Goal: Task Accomplishment & Management: Manage account settings

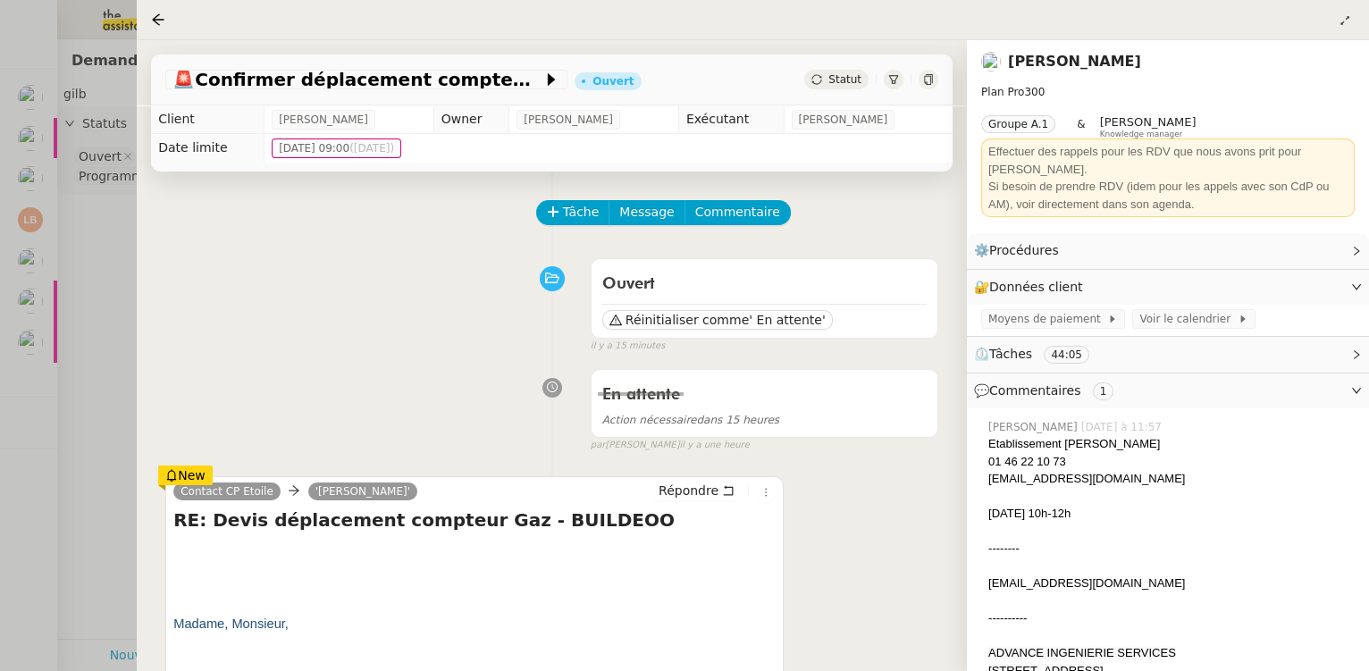
click at [99, 387] on div at bounding box center [684, 335] width 1369 height 671
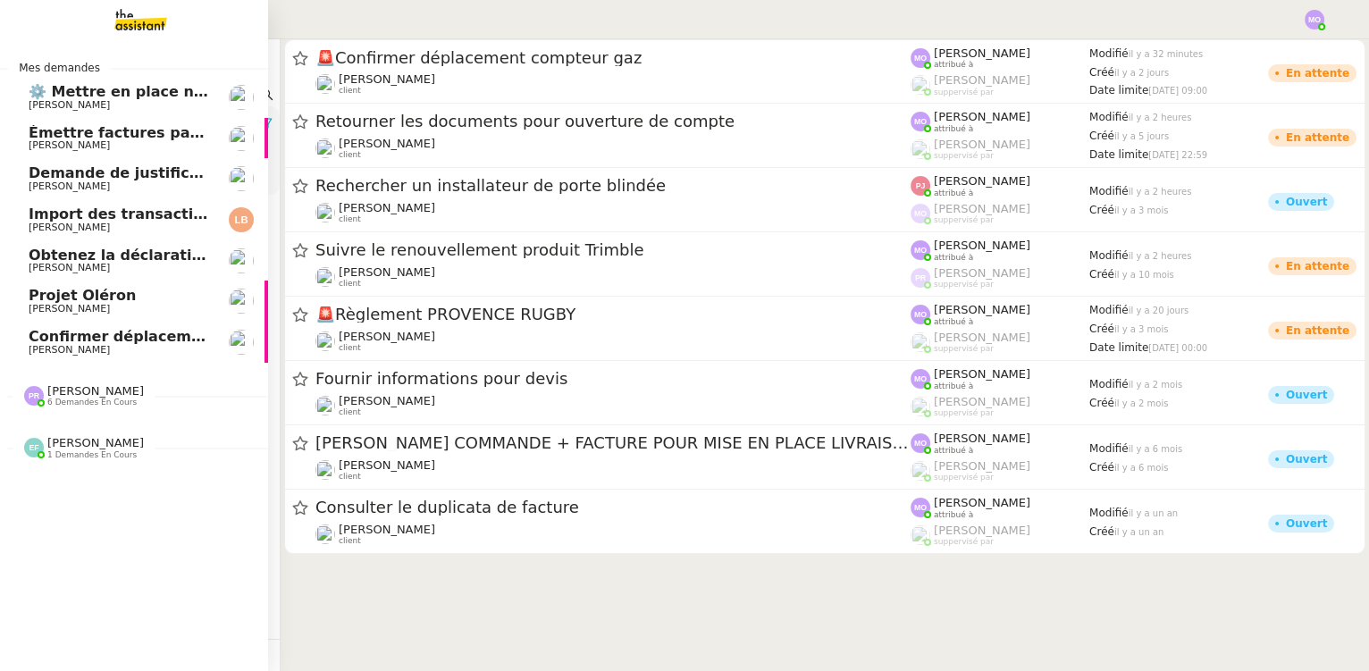
click at [117, 345] on span "[PERSON_NAME]" at bounding box center [119, 350] width 180 height 11
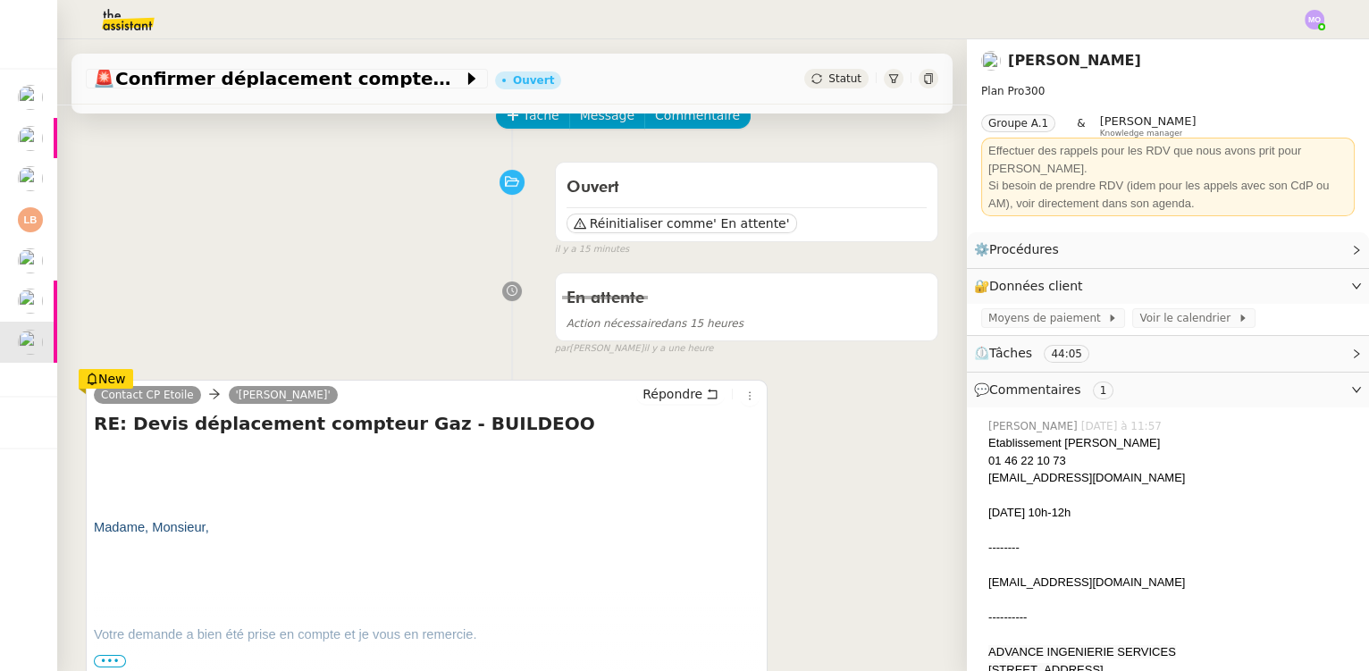
scroll to position [406, 0]
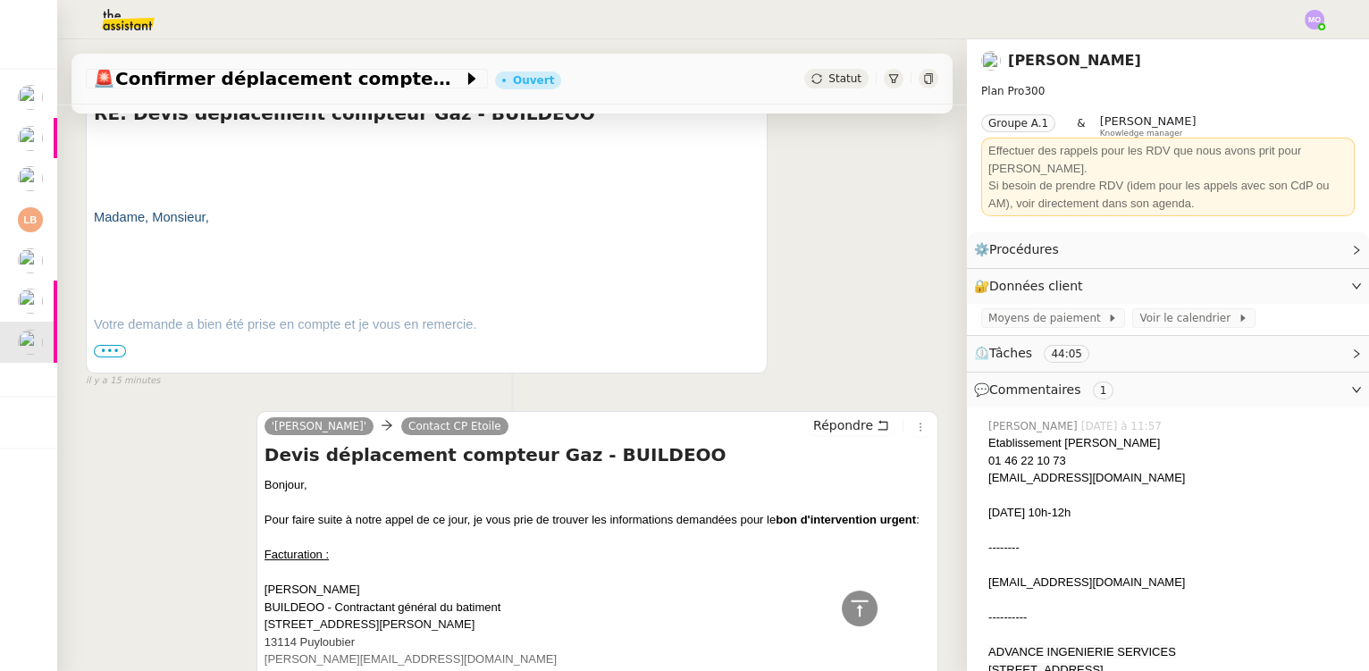
click at [126, 355] on p at bounding box center [427, 359] width 666 height 21
click at [113, 349] on span "•••" at bounding box center [110, 351] width 32 height 13
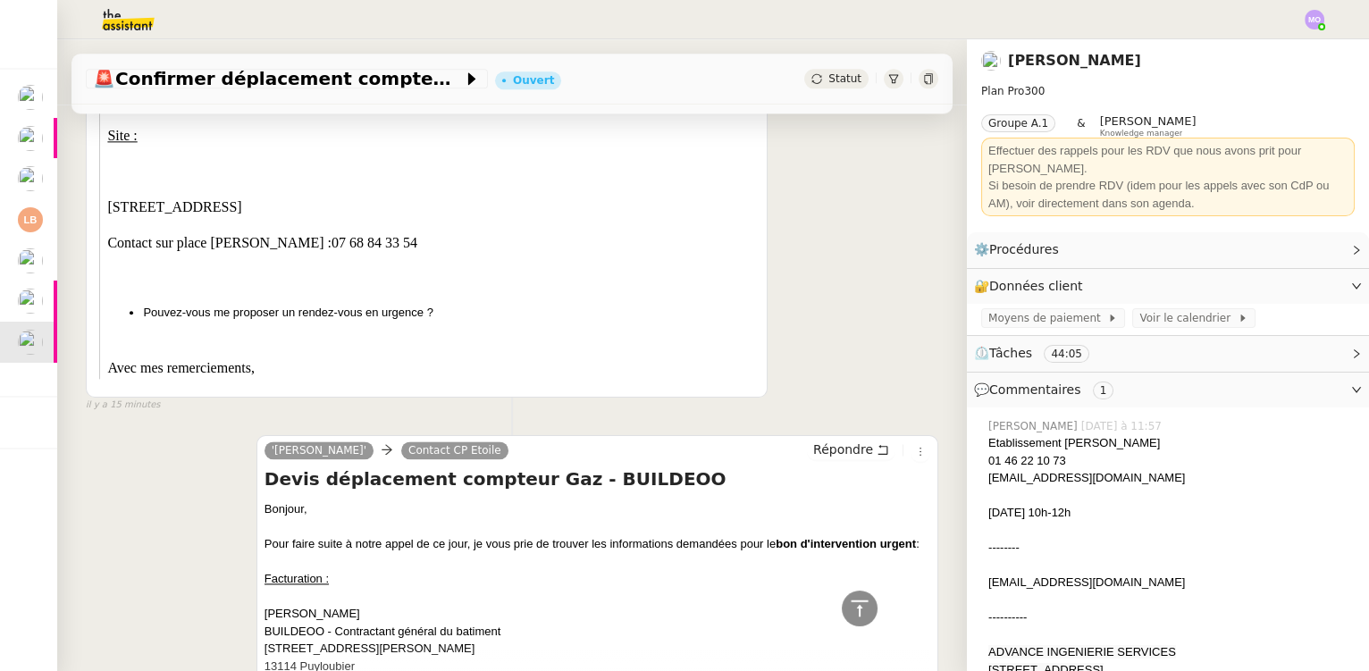
scroll to position [4710, 0]
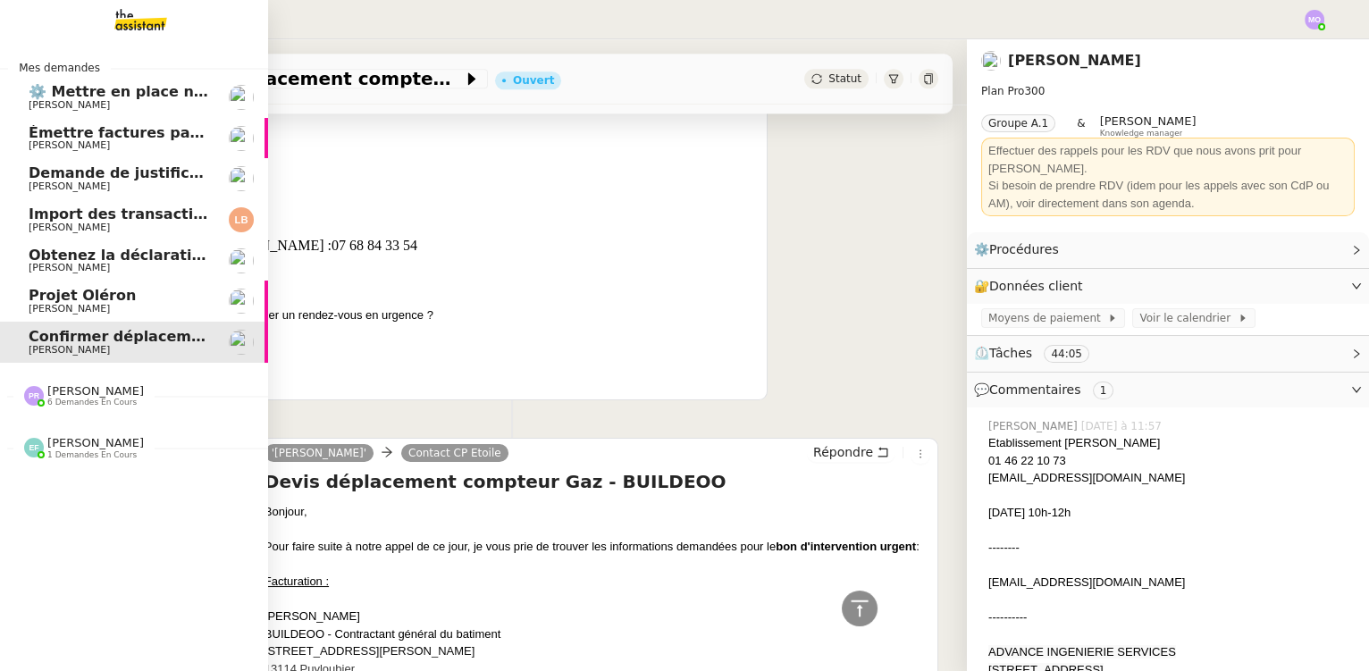
click at [91, 298] on span "Projet Oléron" at bounding box center [82, 295] width 107 height 17
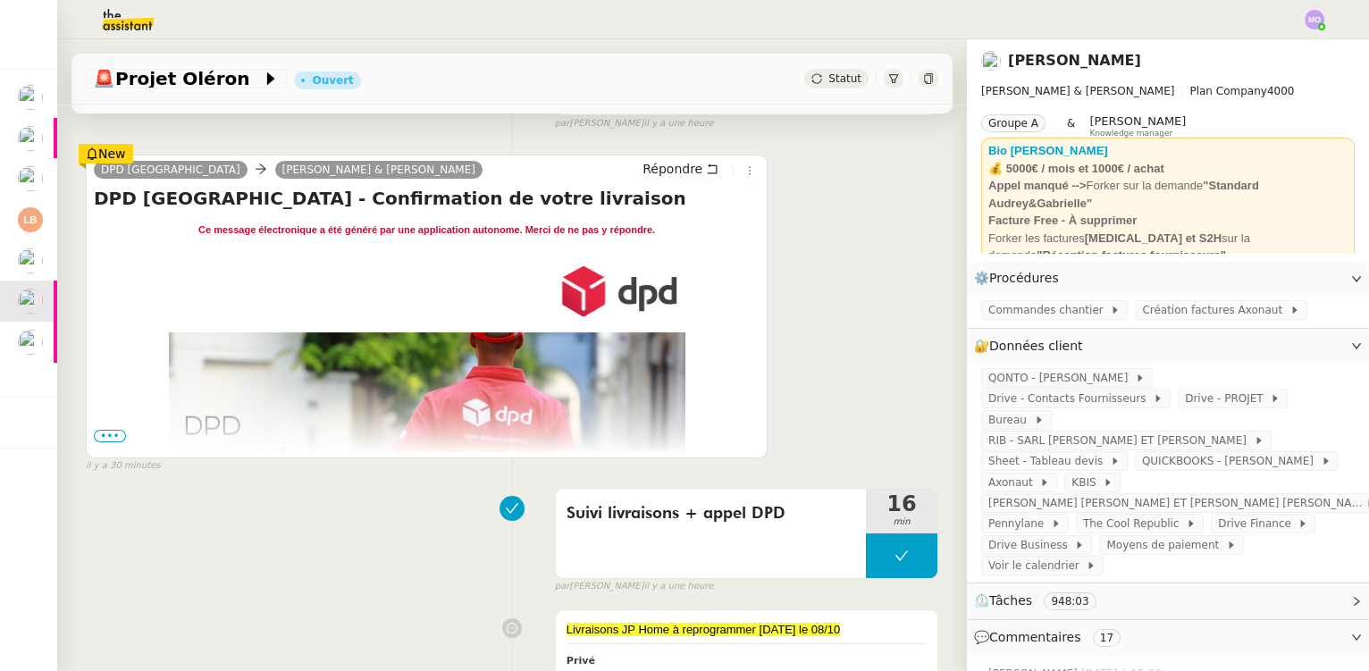
scroll to position [324, 0]
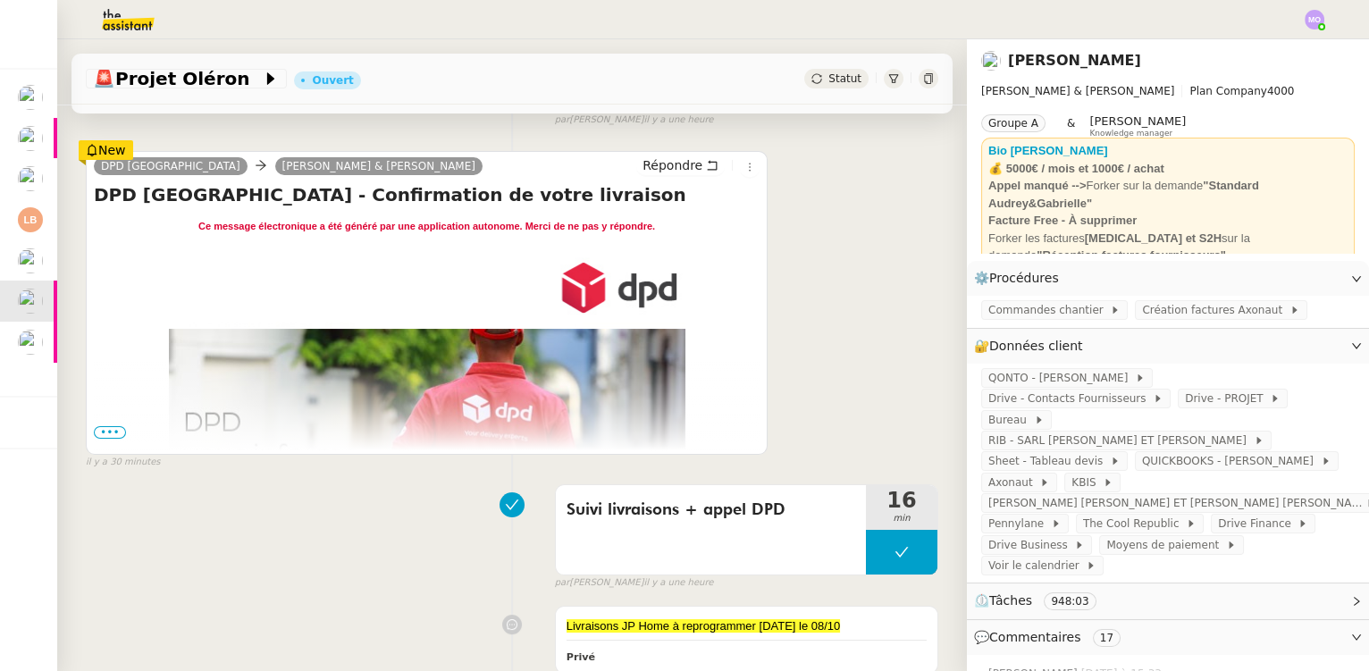
click at [102, 431] on span "•••" at bounding box center [110, 432] width 32 height 13
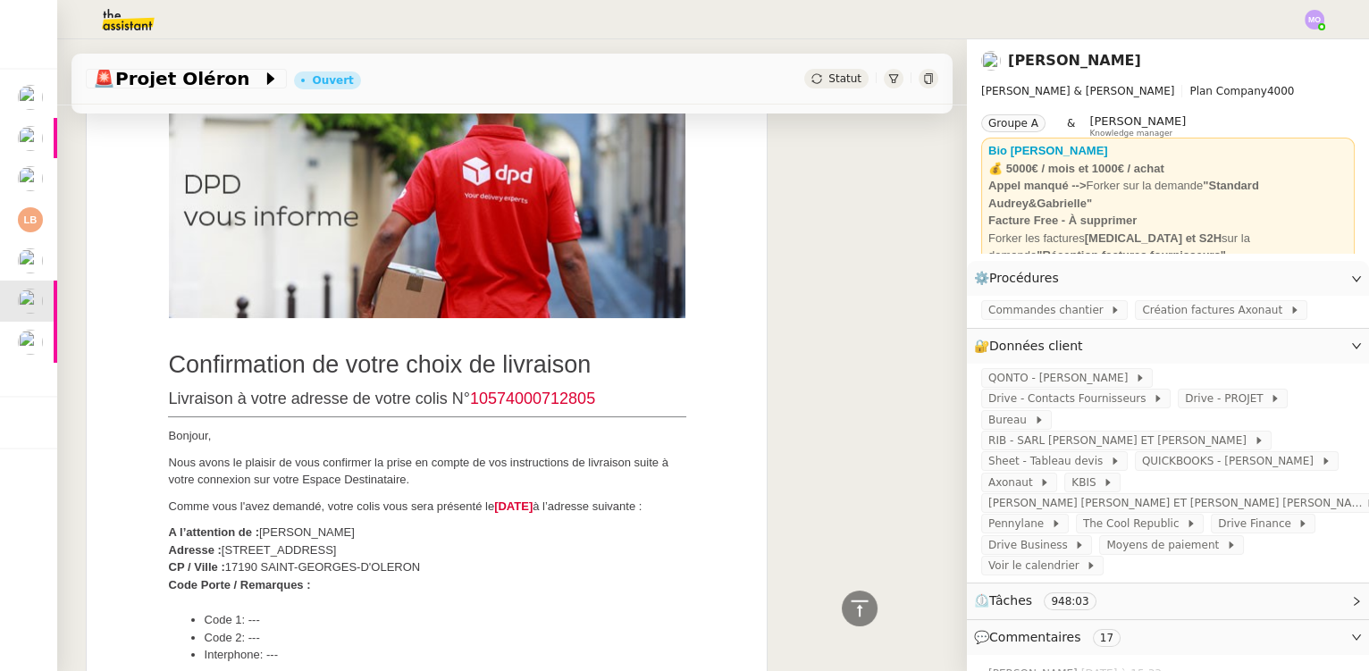
scroll to position [568, 0]
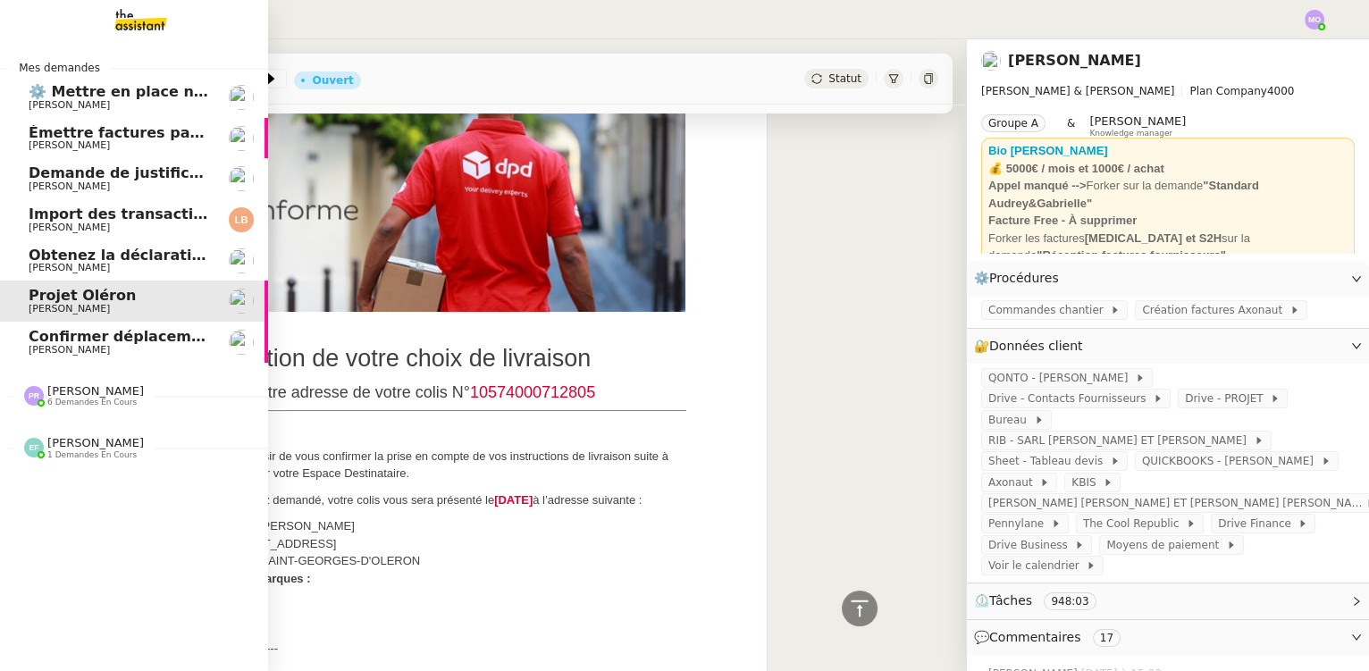
click at [112, 268] on span "[PERSON_NAME]" at bounding box center [119, 268] width 180 height 11
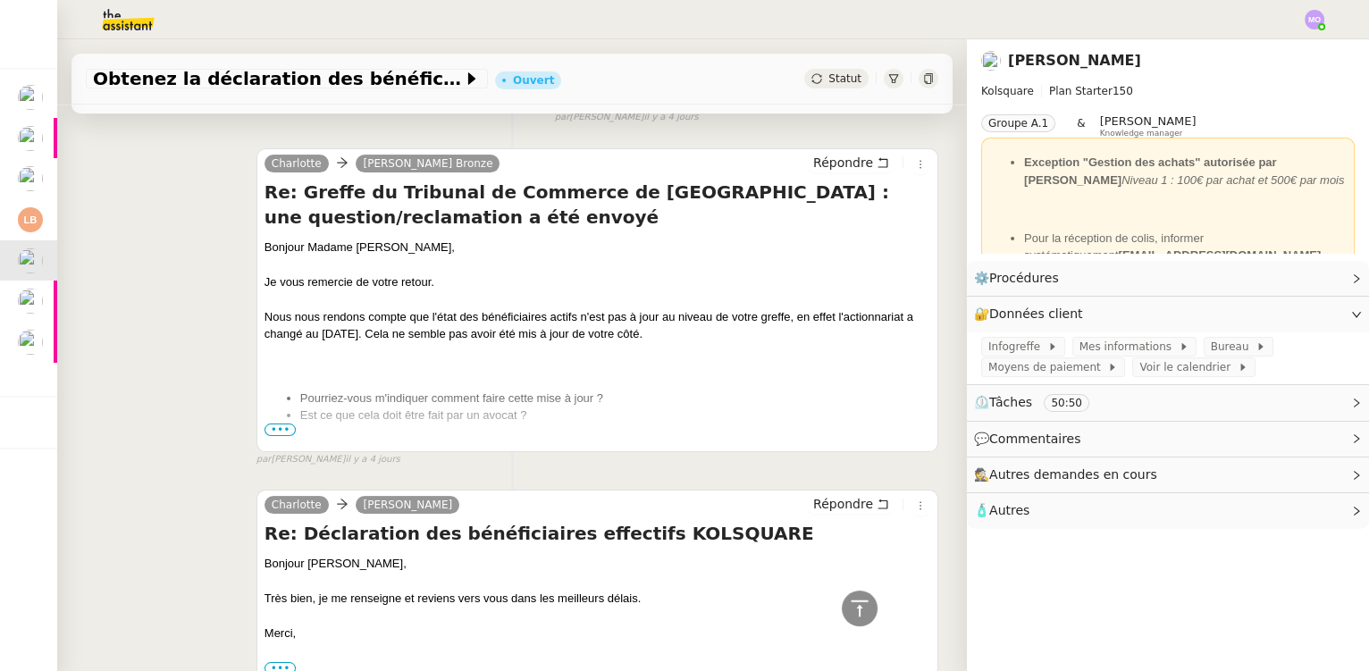
scroll to position [974, 0]
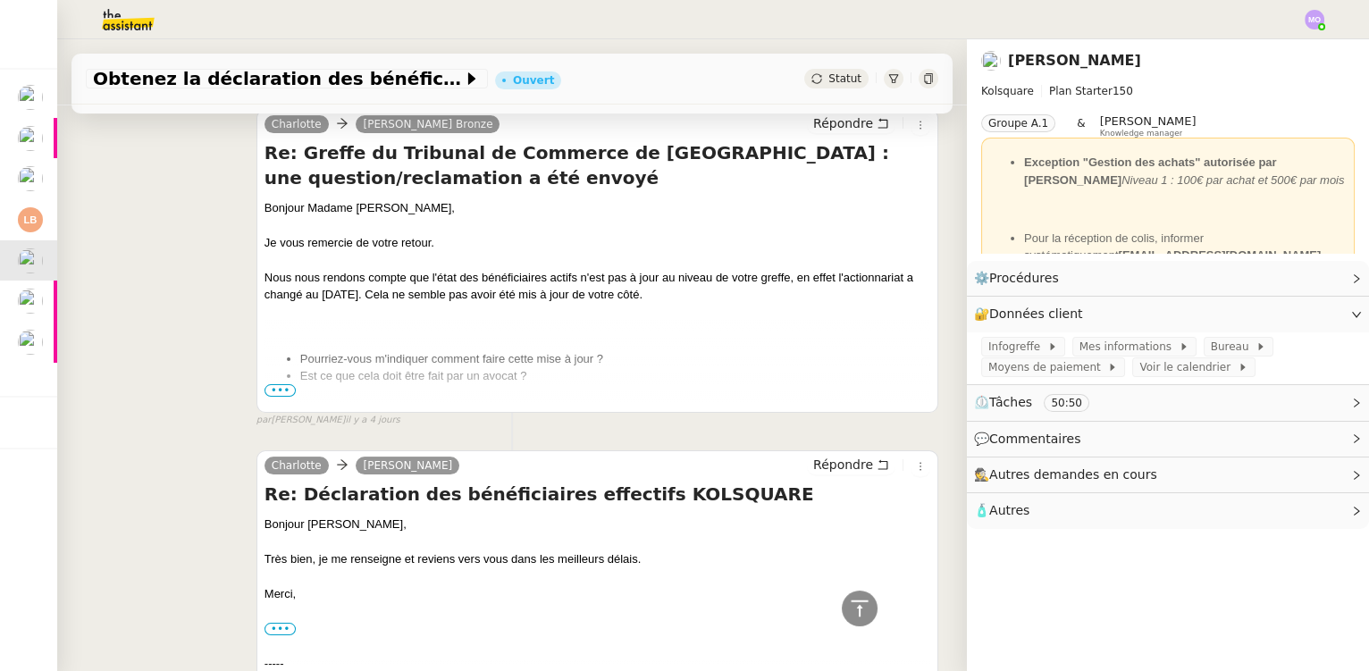
click at [276, 386] on span "•••" at bounding box center [280, 390] width 32 height 13
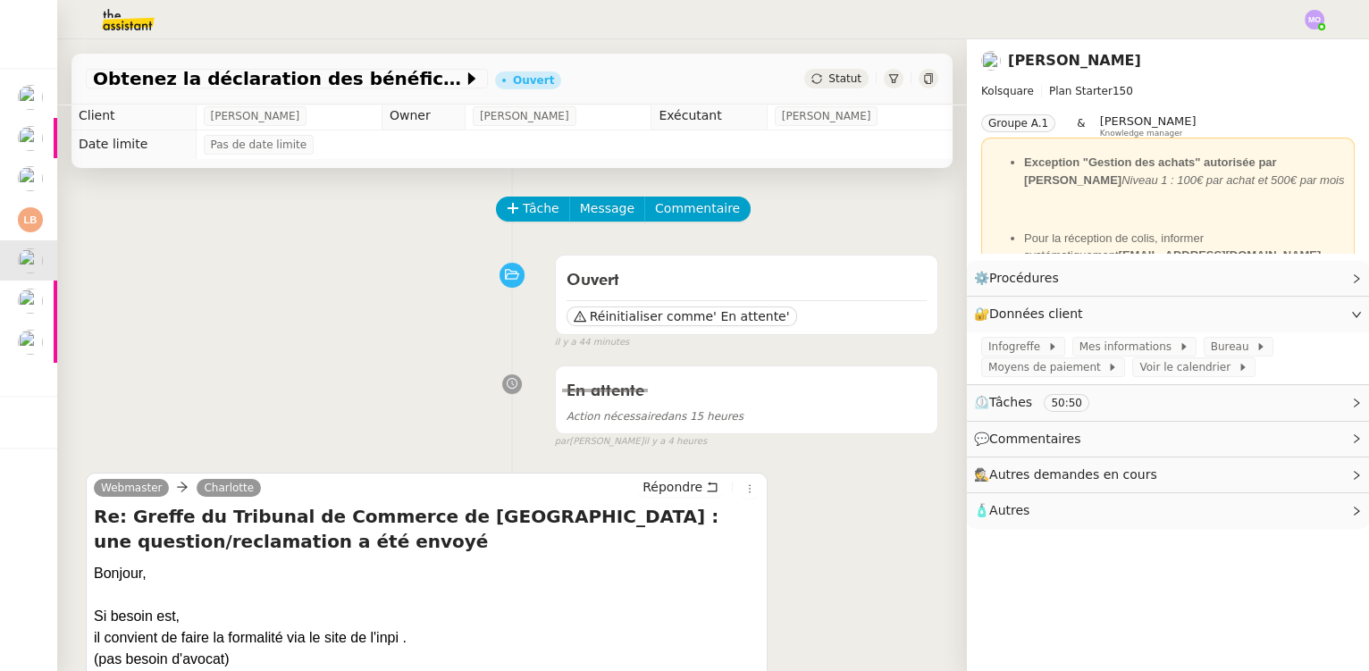
scroll to position [0, 0]
